Goal: Task Accomplishment & Management: Use online tool/utility

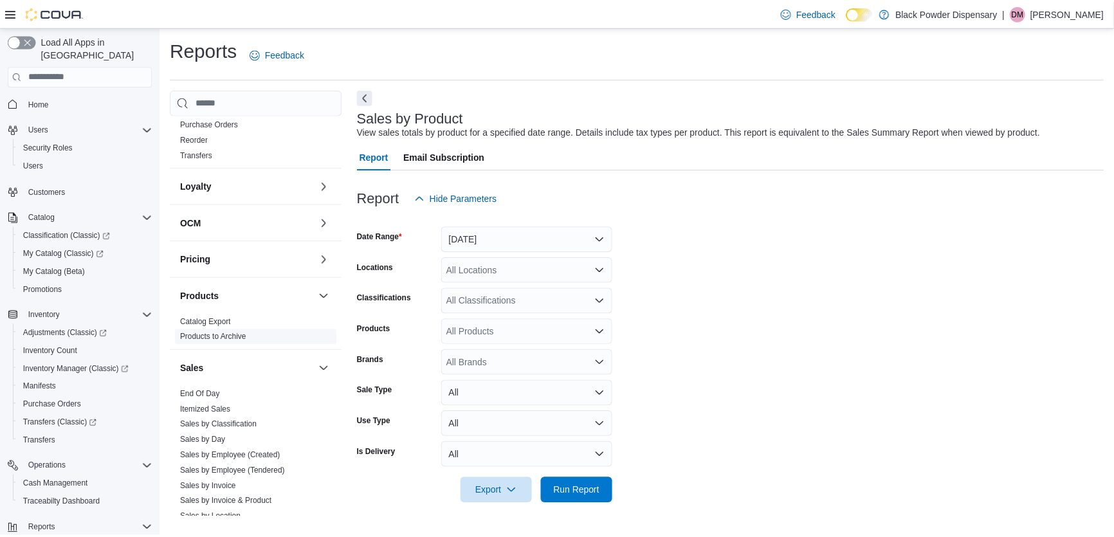
scroll to position [641, 0]
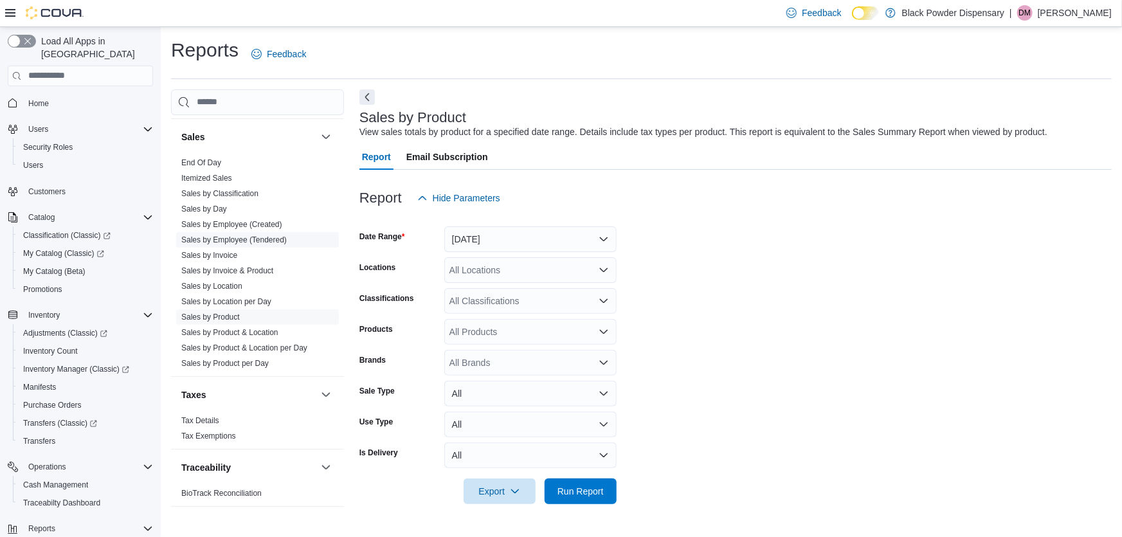
click at [241, 237] on link "Sales by Employee (Tendered)" at bounding box center [233, 239] width 105 height 9
click at [554, 237] on button "Yesterday" at bounding box center [530, 239] width 172 height 26
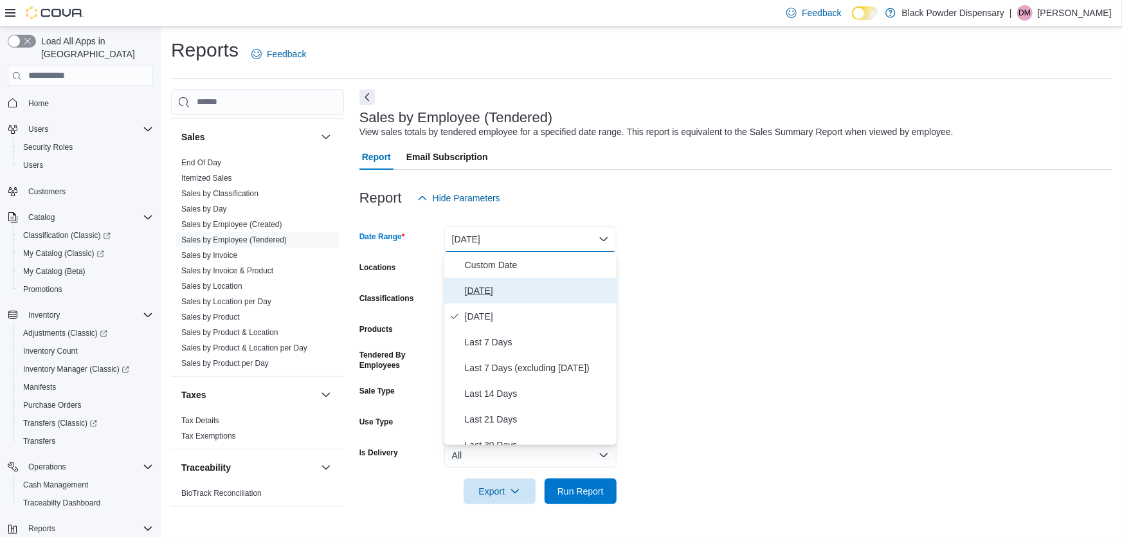
click at [518, 281] on button "Today" at bounding box center [530, 291] width 172 height 26
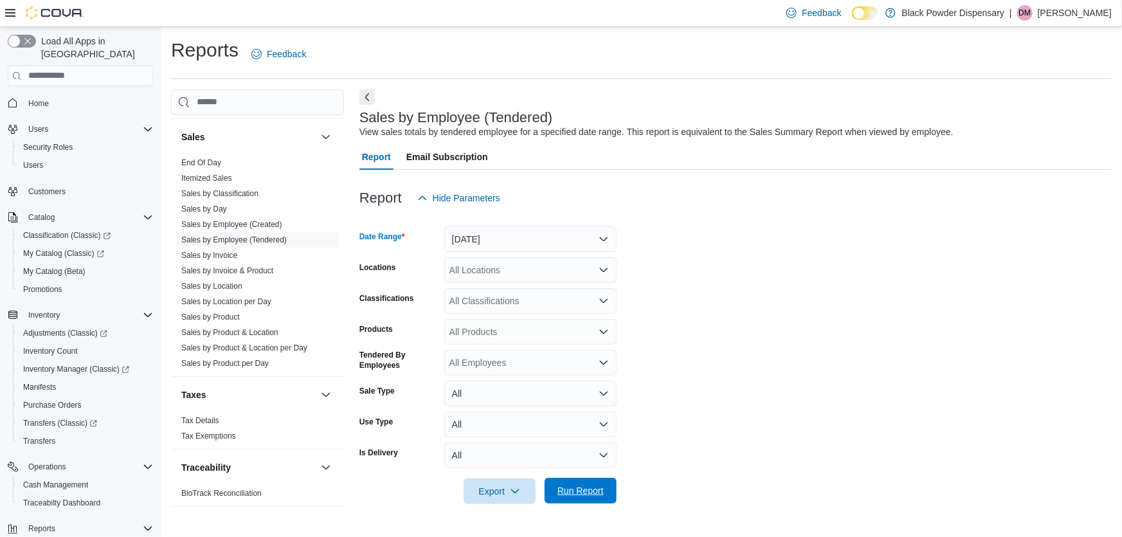
click at [592, 478] on span "Run Report" at bounding box center [580, 491] width 57 height 26
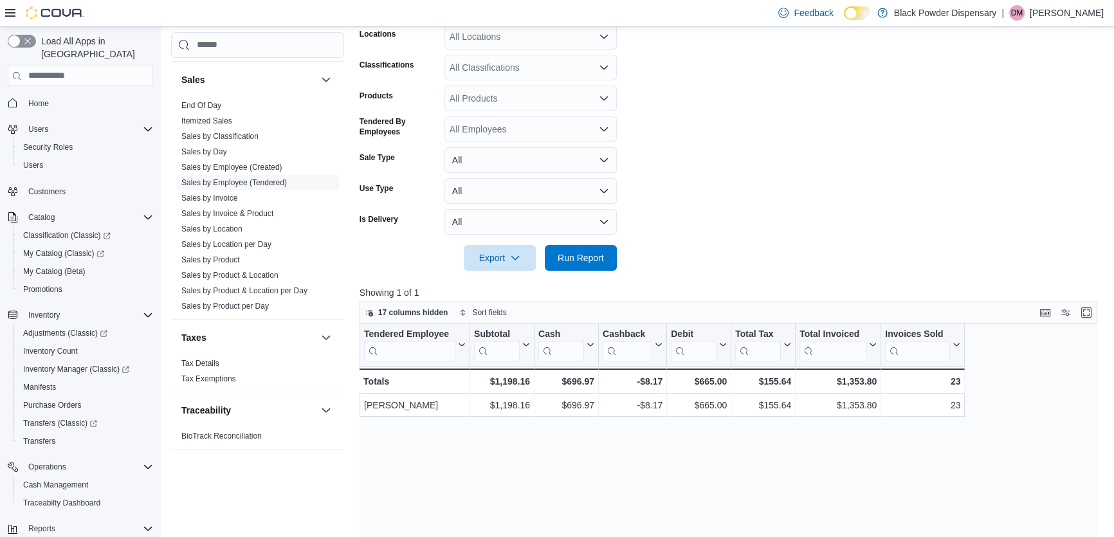
scroll to position [437, 0]
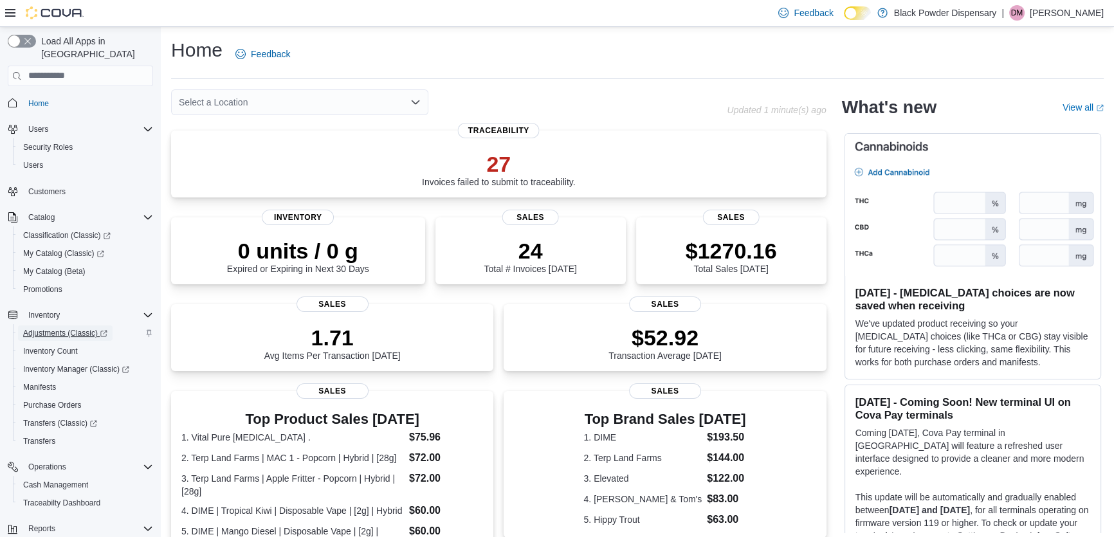
click at [42, 328] on span "Adjustments (Classic)" at bounding box center [65, 333] width 84 height 10
